Goal: Task Accomplishment & Management: Manage account settings

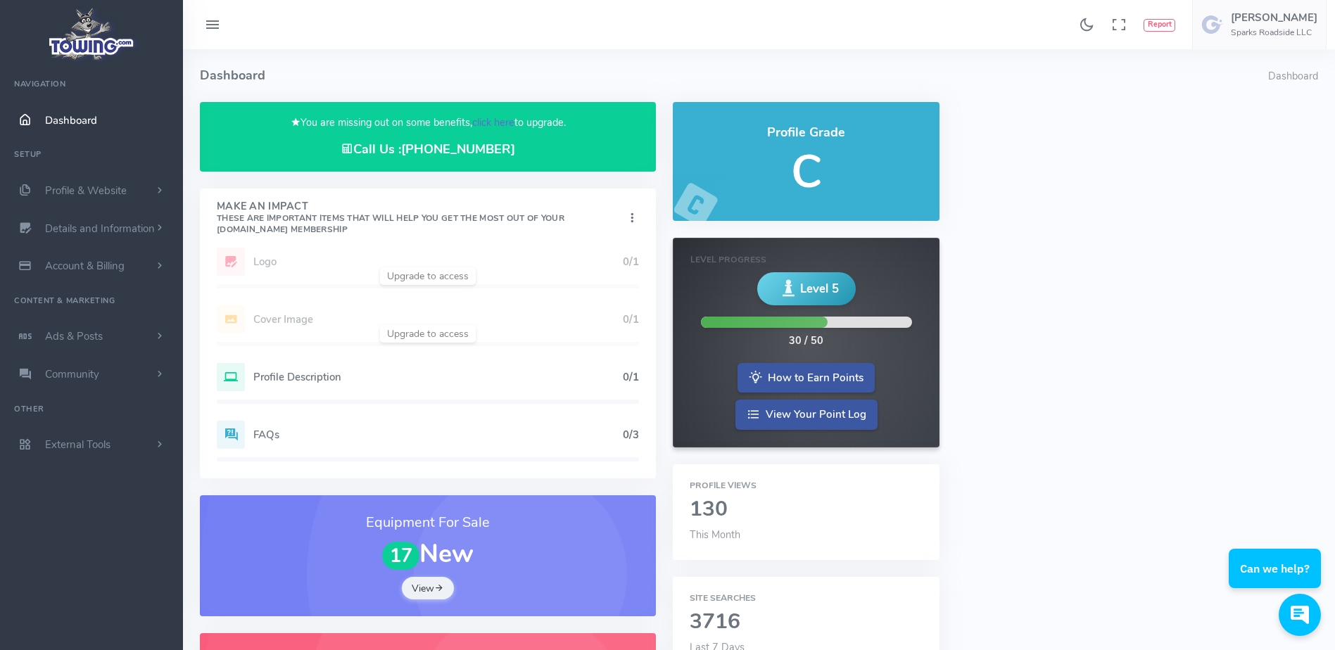
click at [493, 121] on link "click here" at bounding box center [493, 122] width 42 height 14
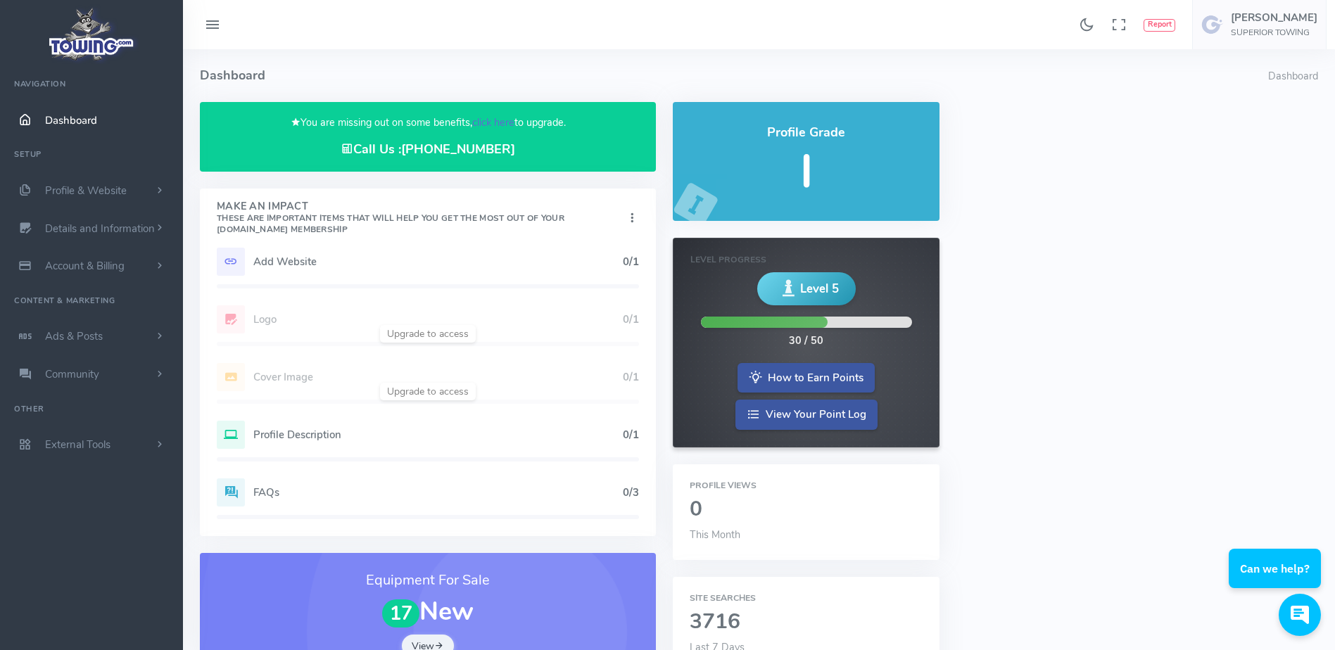
click at [496, 124] on link "click here" at bounding box center [493, 122] width 42 height 14
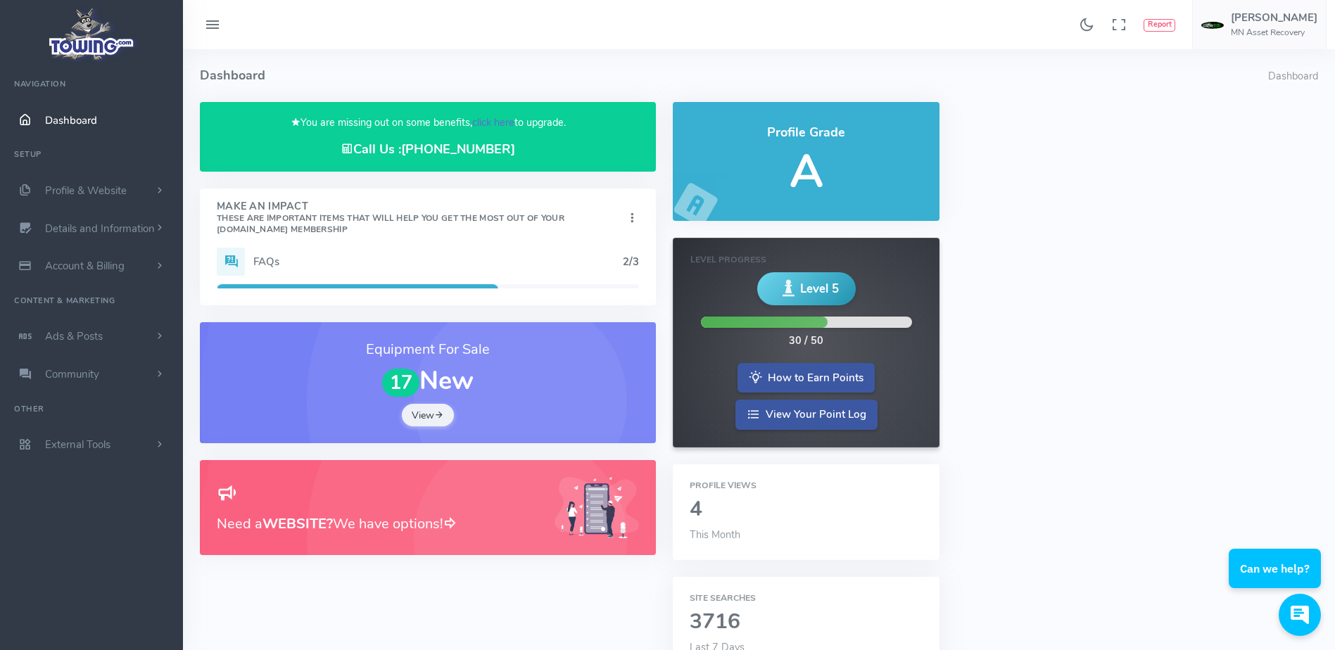
click at [490, 120] on link "click here" at bounding box center [493, 122] width 42 height 14
